Goal: Task Accomplishment & Management: Manage account settings

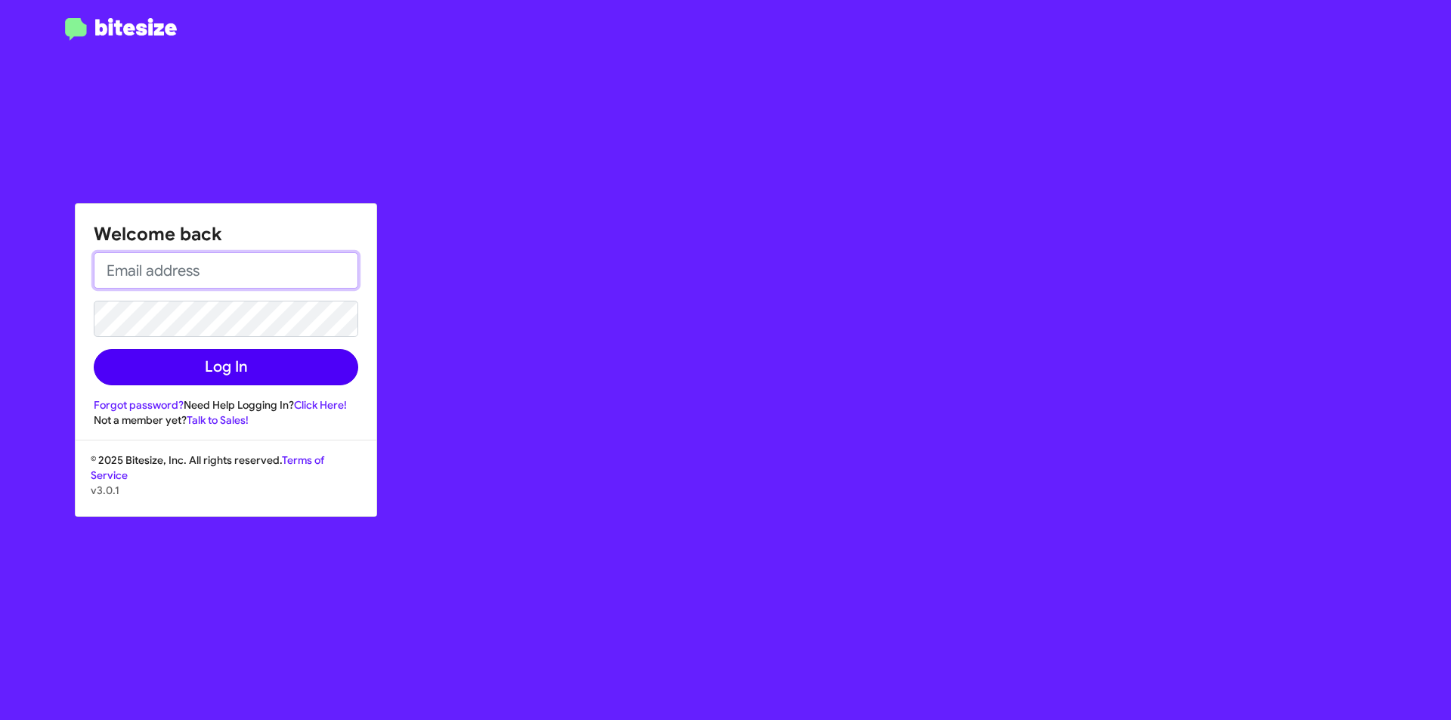
type input "bdeckert@ourismancars.com"
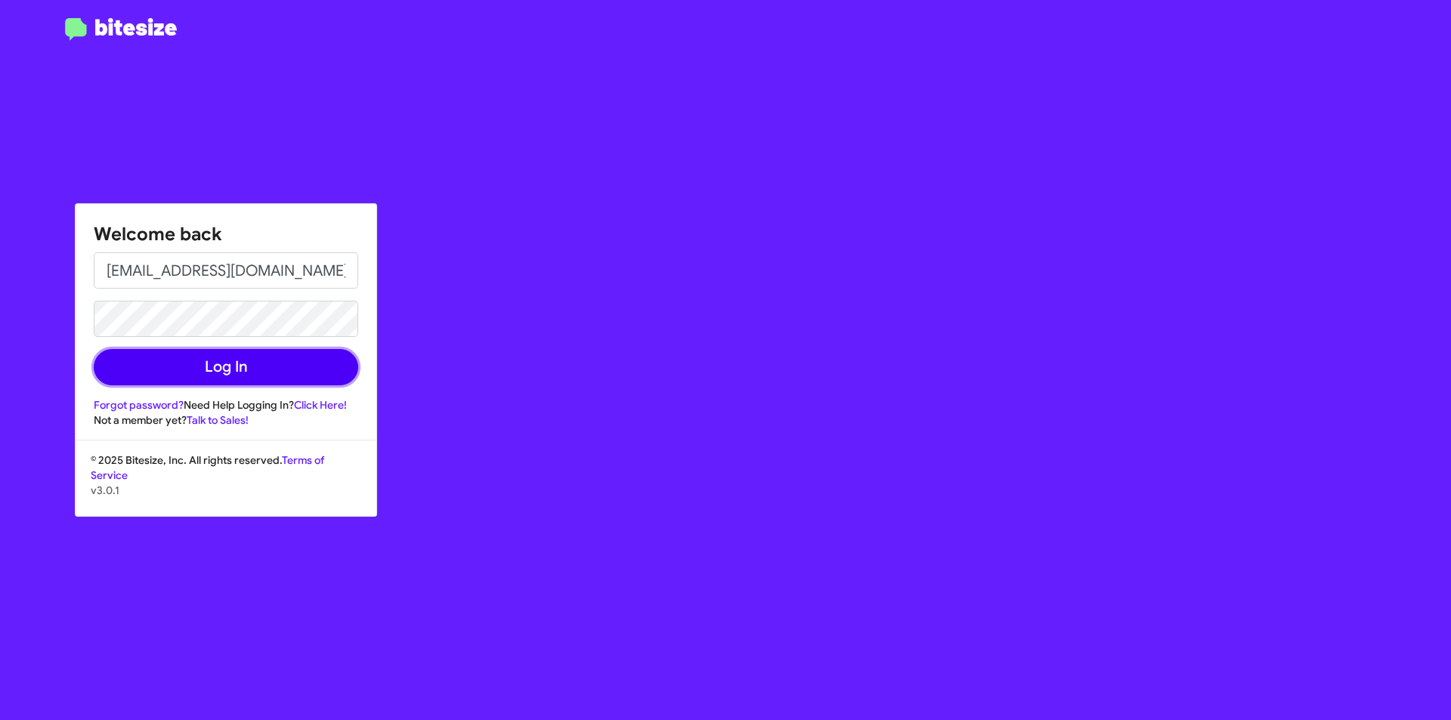
click at [209, 362] on button "Log In" at bounding box center [226, 367] width 265 height 36
